Goal: Register for event/course

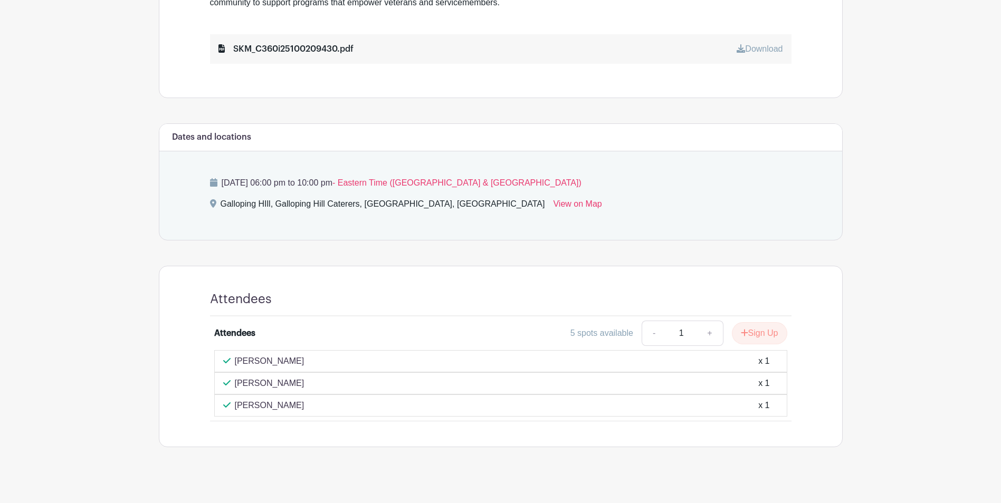
scroll to position [397, 0]
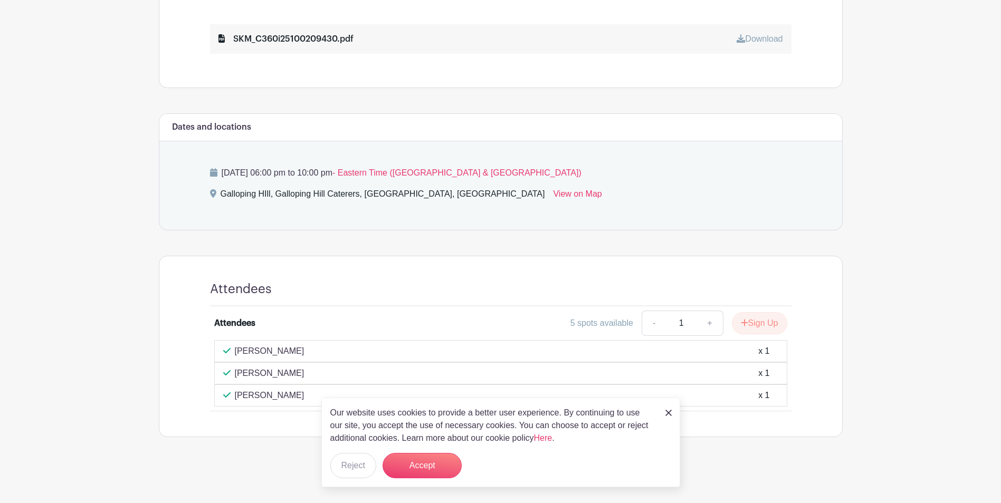
click at [670, 414] on img at bounding box center [668, 413] width 6 height 6
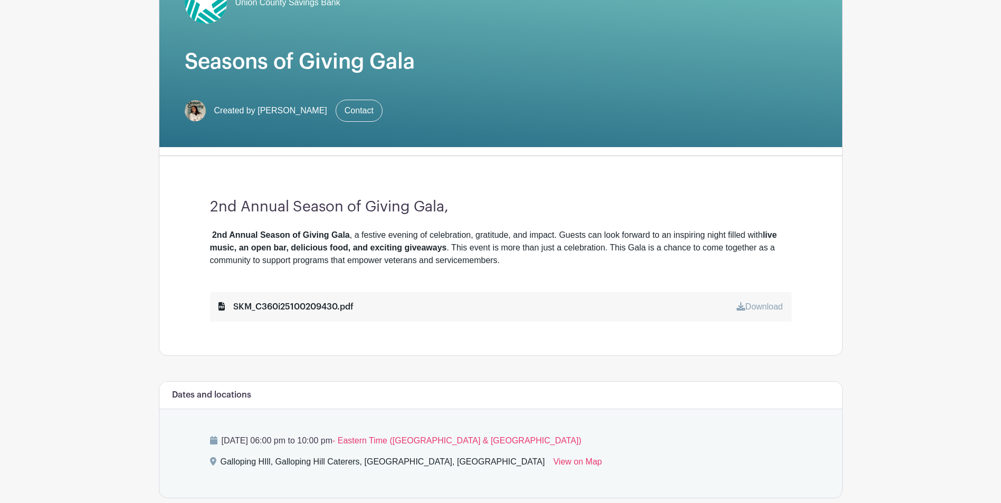
scroll to position [369, 0]
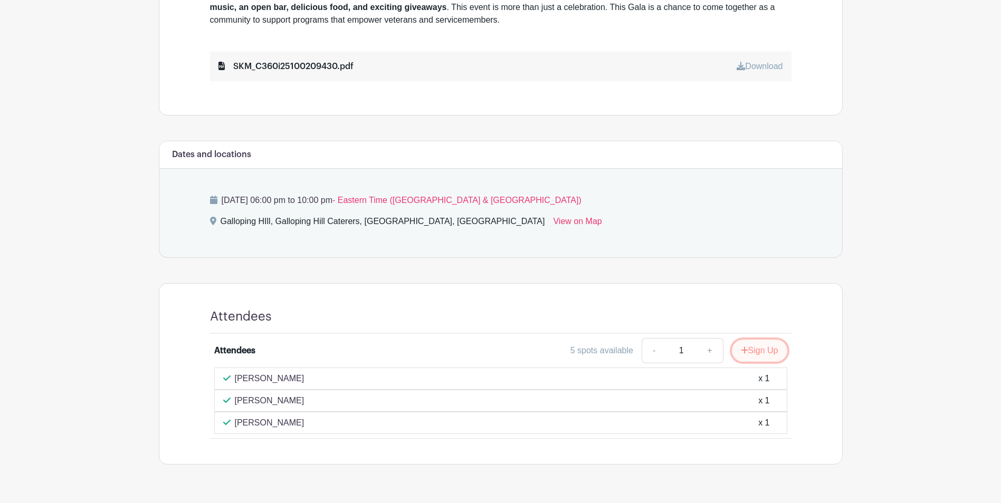
click at [745, 353] on icon "submit" at bounding box center [744, 350] width 7 height 8
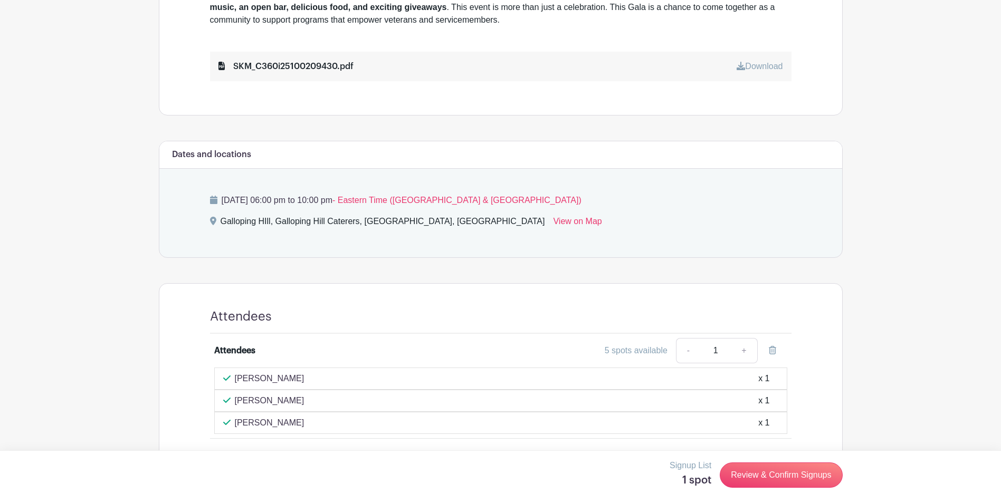
scroll to position [397, 0]
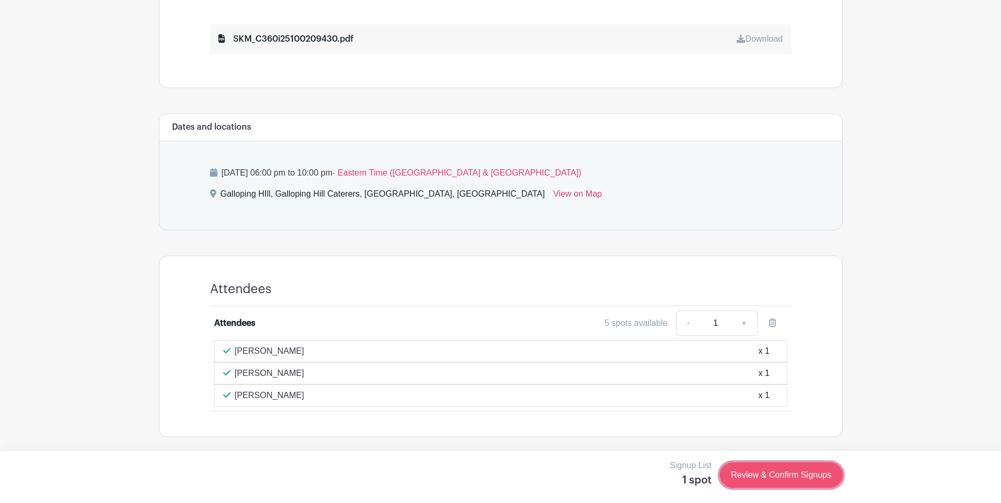
click at [759, 481] on link "Review & Confirm Signups" at bounding box center [781, 475] width 122 height 25
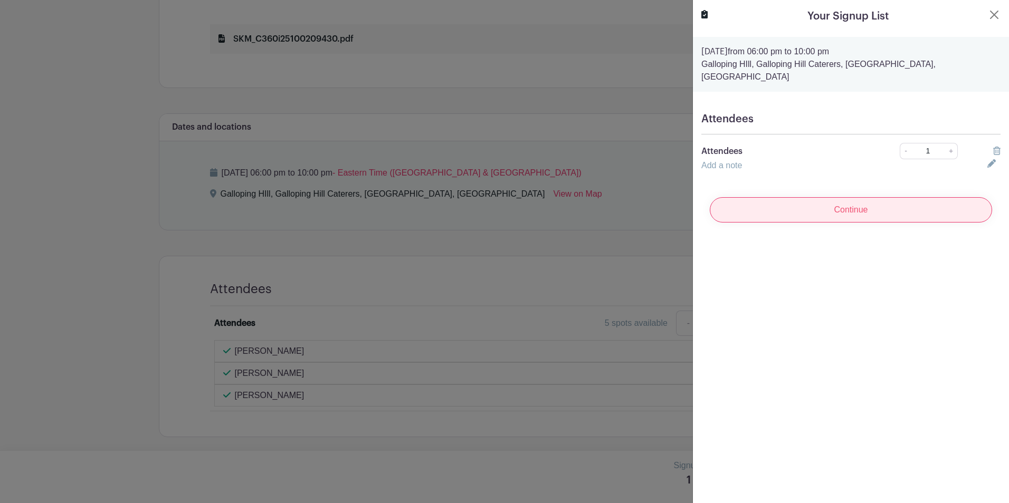
click at [888, 201] on input "Continue" at bounding box center [851, 209] width 282 height 25
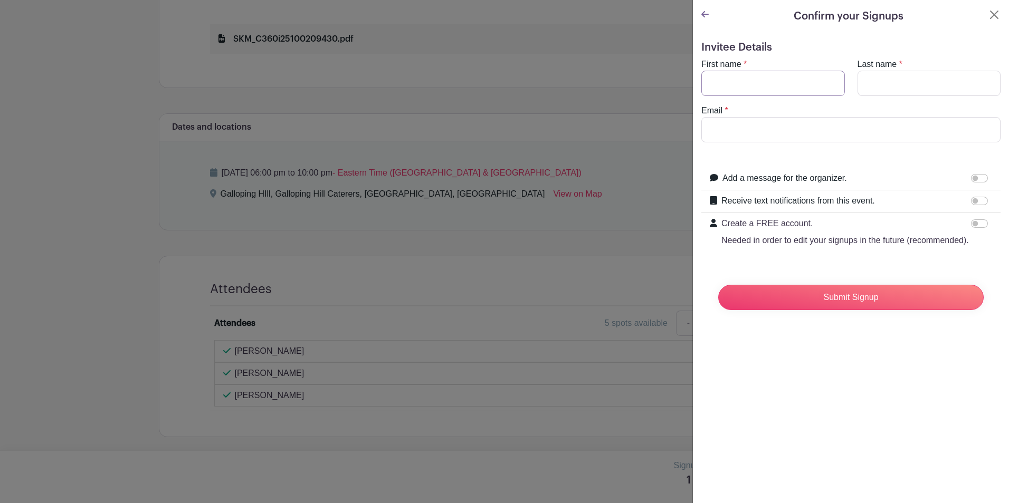
click at [780, 82] on input "First name" at bounding box center [773, 83] width 144 height 25
type input "[PERSON_NAME]"
click at [718, 285] on input "Submit Signup" at bounding box center [850, 297] width 265 height 25
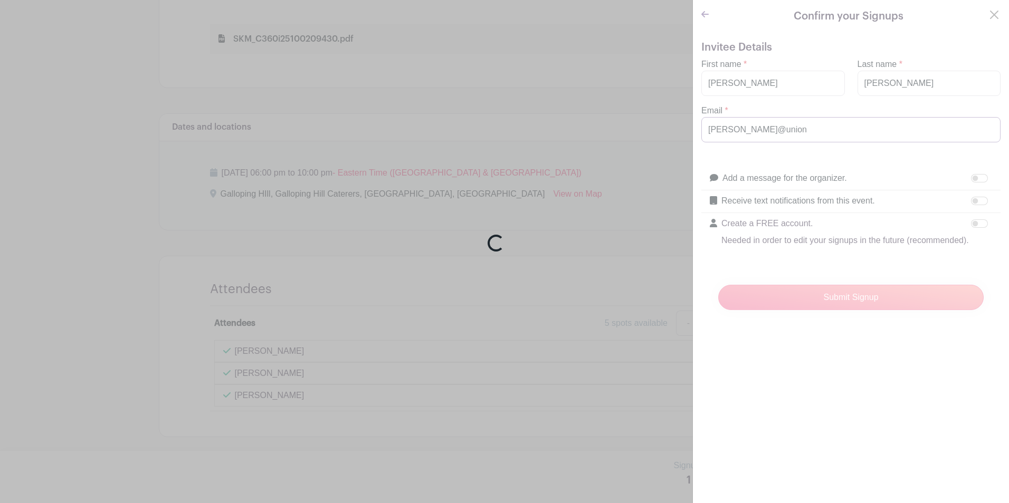
type input "[PERSON_NAME][EMAIL_ADDRESS][DOMAIN_NAME]"
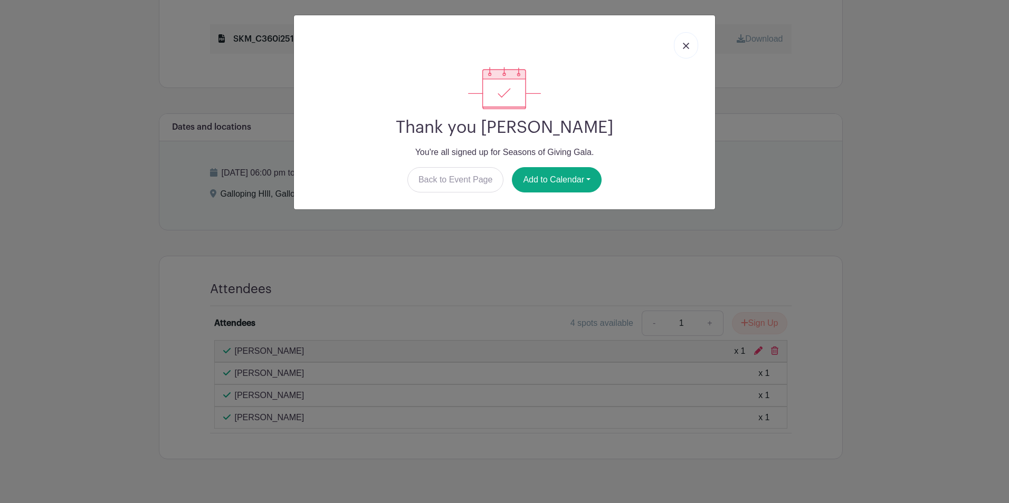
click at [690, 46] on link at bounding box center [686, 45] width 24 height 26
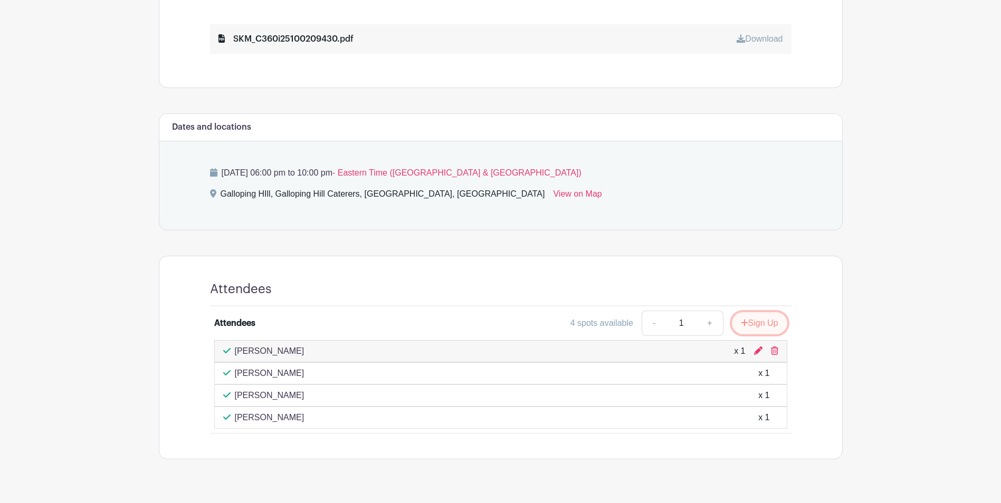
click at [741, 322] on icon "submit" at bounding box center [744, 323] width 7 height 8
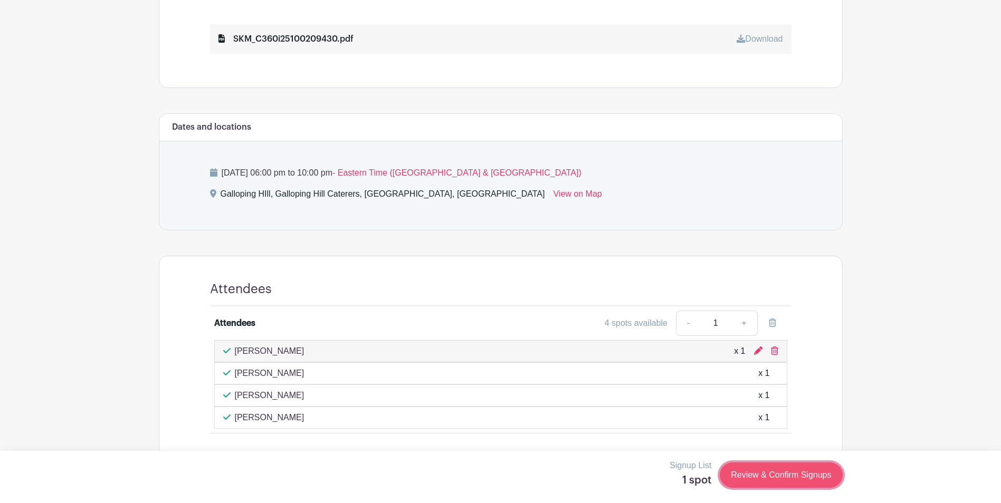
click at [769, 474] on link "Review & Confirm Signups" at bounding box center [781, 475] width 122 height 25
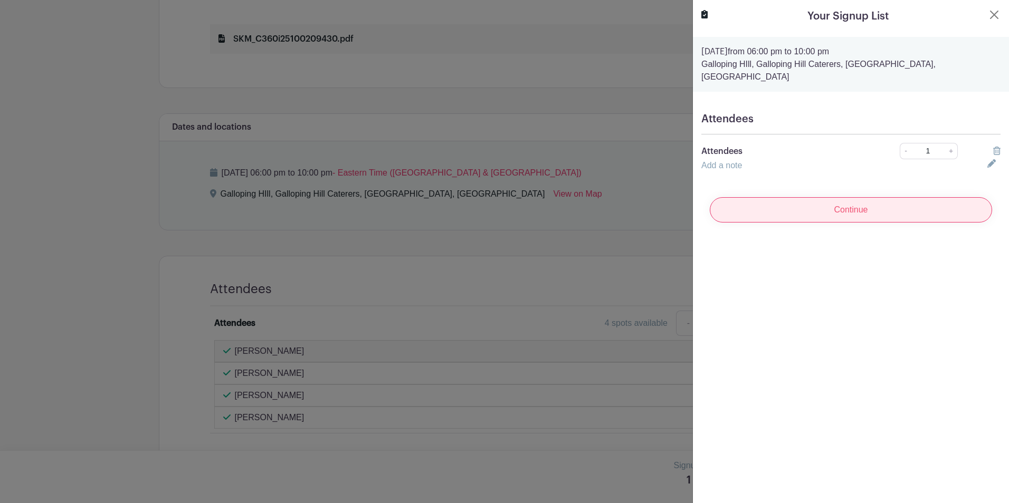
click at [835, 206] on input "Continue" at bounding box center [851, 209] width 282 height 25
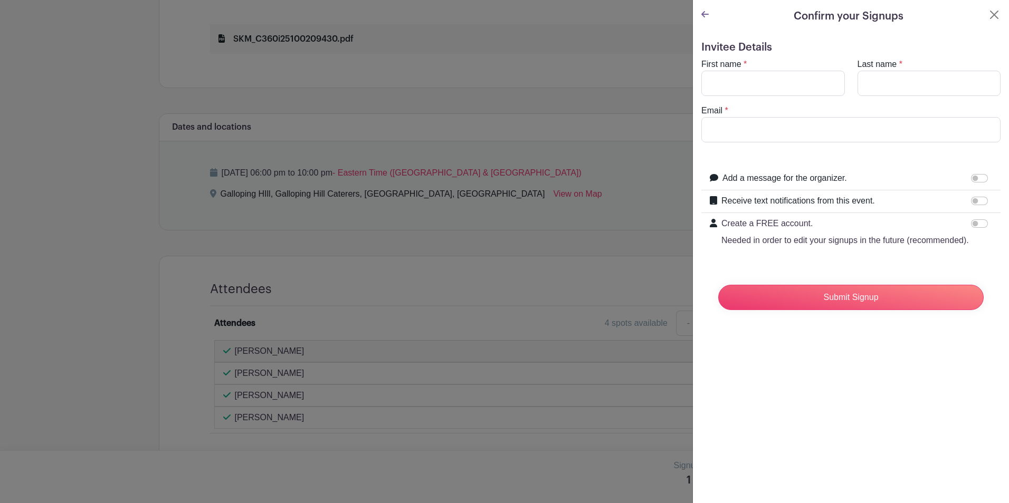
drag, startPoint x: 766, startPoint y: 98, endPoint x: 761, endPoint y: 91, distance: 7.9
click at [766, 97] on turbo-frame "First name * Last name * Email *" at bounding box center [850, 100] width 299 height 84
click at [760, 86] on input "First name" at bounding box center [773, 83] width 144 height 25
type input "[PERSON_NAME]"
type input "Marics"
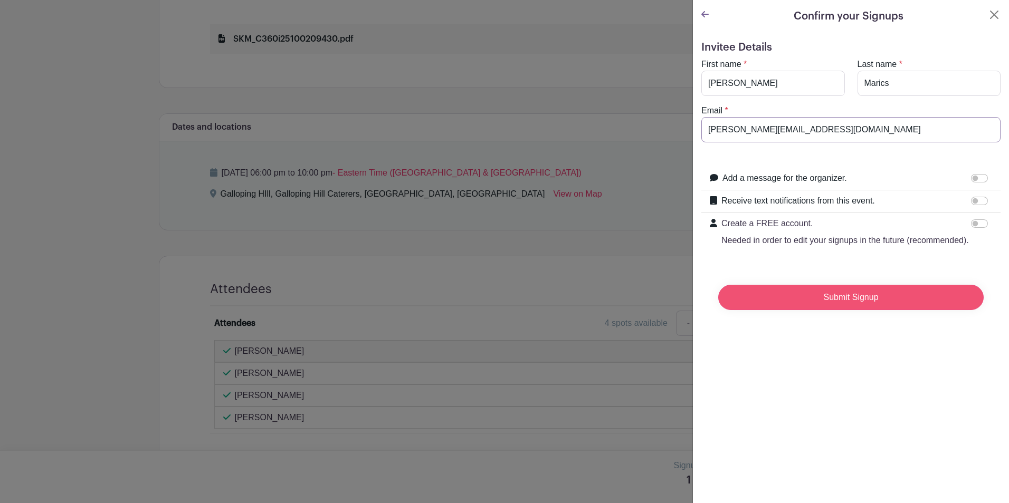
type input "[PERSON_NAME][EMAIL_ADDRESS][DOMAIN_NAME]"
click at [855, 310] on input "Submit Signup" at bounding box center [850, 297] width 265 height 25
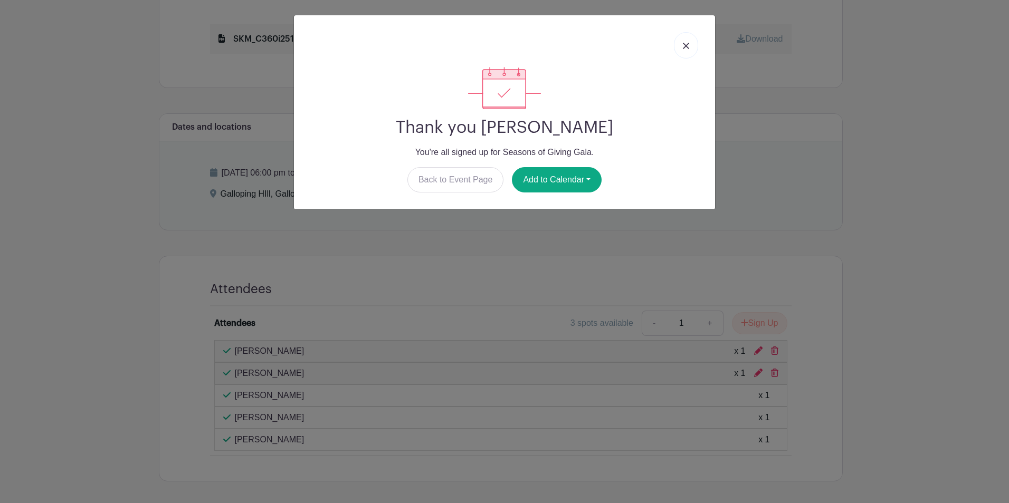
click at [689, 42] on link at bounding box center [686, 45] width 24 height 26
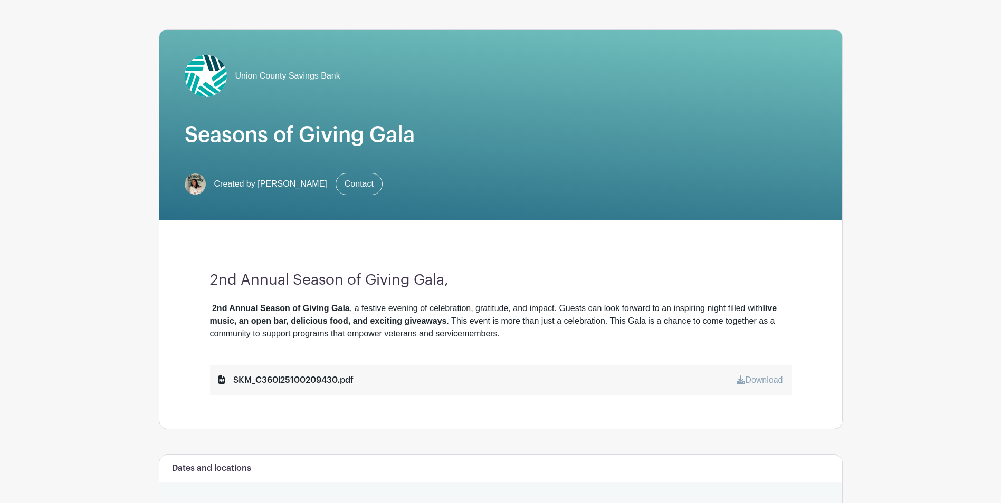
scroll to position [0, 0]
